Goal: Use online tool/utility

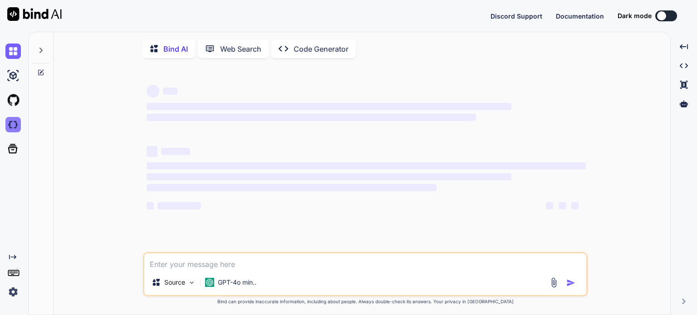
click at [7, 125] on img at bounding box center [12, 124] width 15 height 15
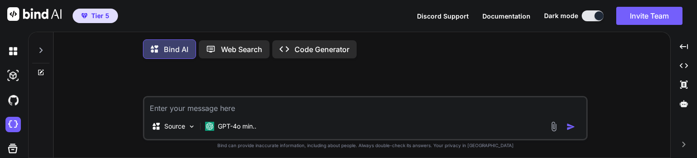
type textarea "x"
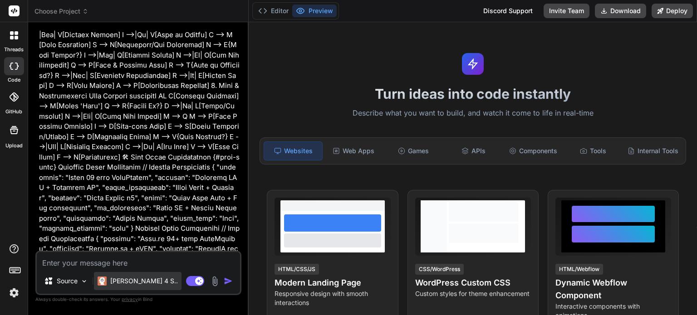
click at [132, 282] on p "[PERSON_NAME] 4 S.." at bounding box center [144, 281] width 68 height 9
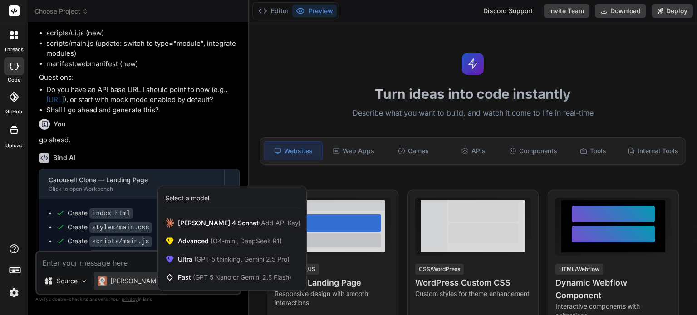
scroll to position [5857, 0]
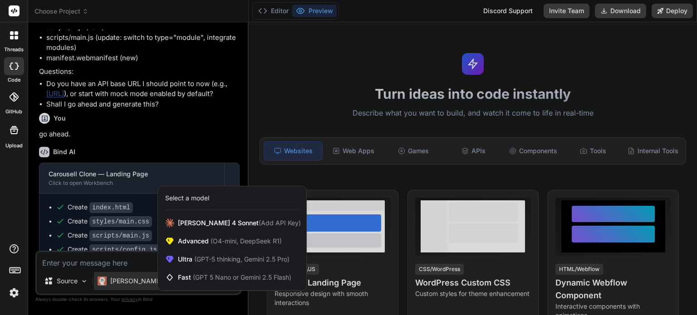
click at [249, 97] on div at bounding box center [348, 157] width 697 height 315
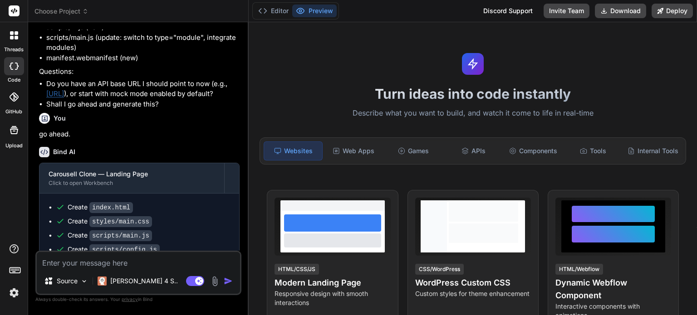
click at [84, 13] on icon at bounding box center [85, 11] width 6 height 6
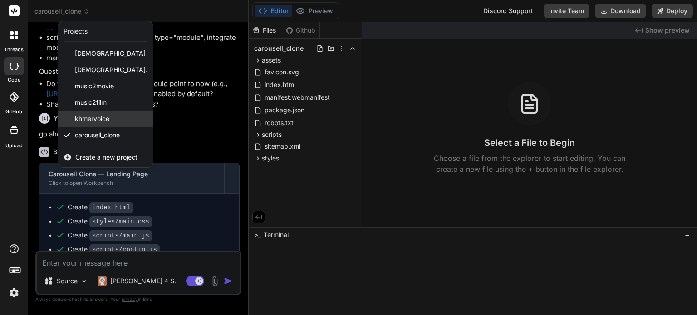
click at [97, 122] on span "khmervoice" at bounding box center [92, 118] width 34 height 9
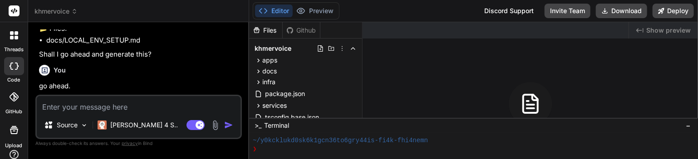
scroll to position [888, 0]
type textarea "x"
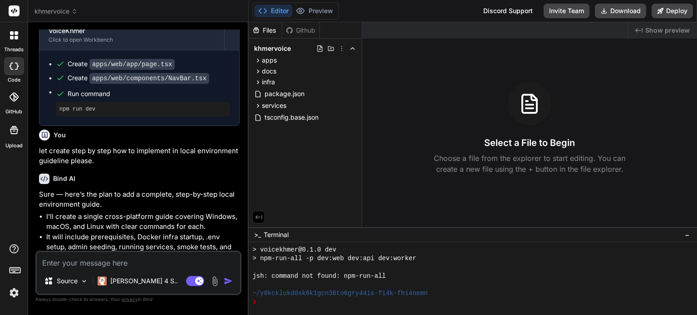
scroll to position [479, 0]
